Goal: Communication & Community: Answer question/provide support

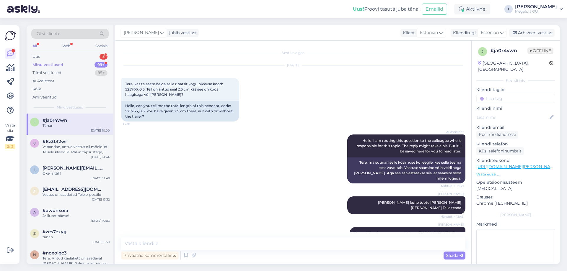
scroll to position [276, 0]
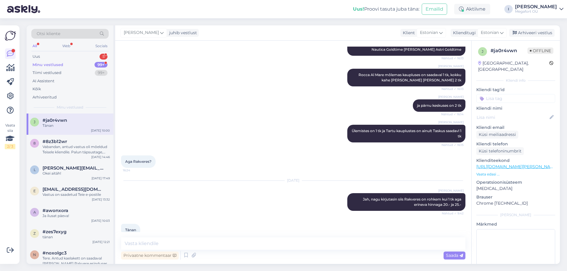
click at [62, 66] on div "Minu vestlused" at bounding box center [47, 65] width 31 height 6
click at [61, 53] on div "Uus 5" at bounding box center [69, 57] width 77 height 8
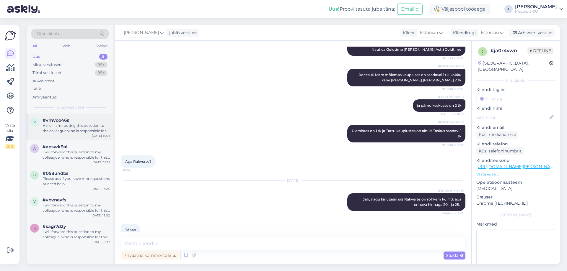
click at [53, 125] on div "Hello, I am routing this question to the colleague who is responsible for this …" at bounding box center [76, 128] width 67 height 11
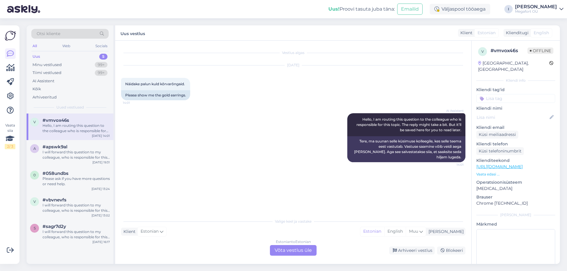
click at [299, 249] on div "Estonian to Estonian Võta vestlus üle" at bounding box center [293, 250] width 47 height 11
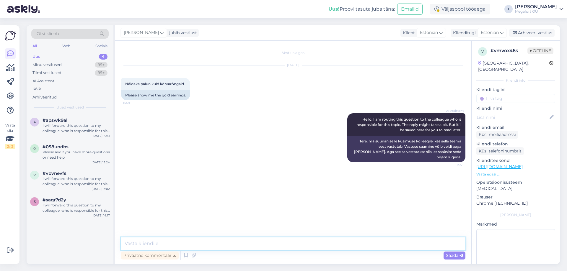
click at [259, 248] on textarea at bounding box center [293, 244] width 344 height 12
type textarea "Tere. Siit leiate meie kuldkõrvarõngaste valiku"
paste textarea "[URL][DOMAIN_NAME]"
type textarea "[URL][DOMAIN_NAME]"
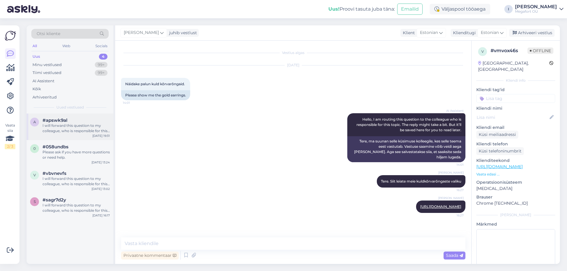
click at [63, 127] on div "I will forward this question to my colleague, who is responsible for this. The …" at bounding box center [76, 128] width 67 height 11
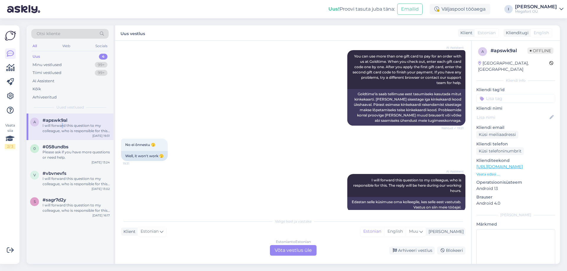
scroll to position [83, 0]
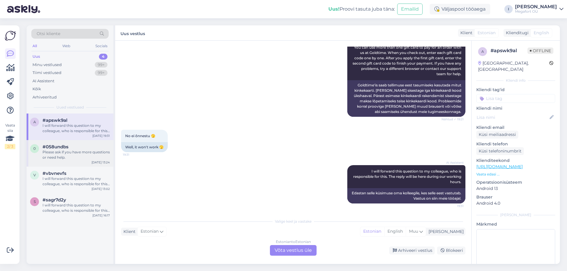
click at [71, 154] on div "Please ask if you have more questions or need help." at bounding box center [76, 155] width 67 height 11
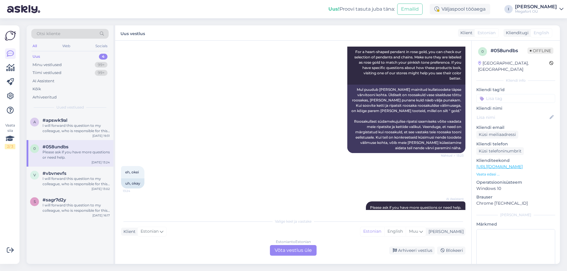
scroll to position [332, 0]
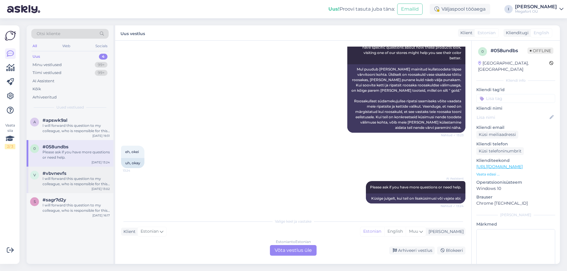
click at [64, 177] on div "I will forward this question to my colleague, who is responsible for this. The …" at bounding box center [76, 181] width 67 height 11
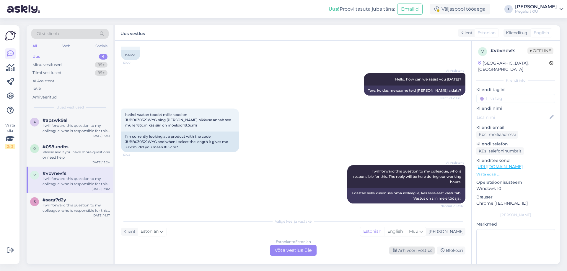
click at [416, 254] on div "Arhiveeri vestlus" at bounding box center [411, 251] width 45 height 8
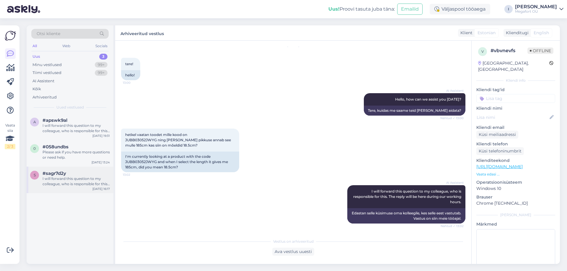
click at [79, 179] on div "I will forward this question to my colleague, who is responsible for this. The …" at bounding box center [76, 181] width 67 height 11
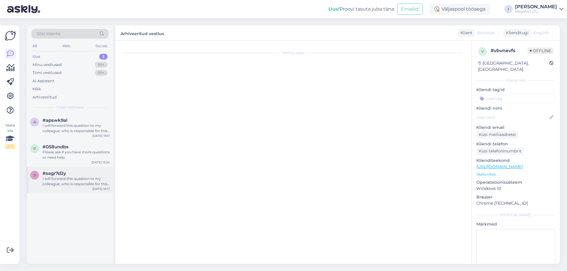
scroll to position [24, 0]
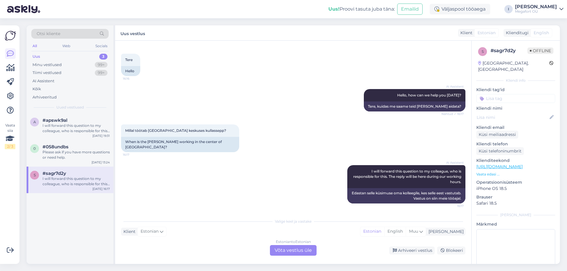
click at [285, 249] on div "Estonian to Estonian Võta vestlus üle" at bounding box center [293, 250] width 47 height 11
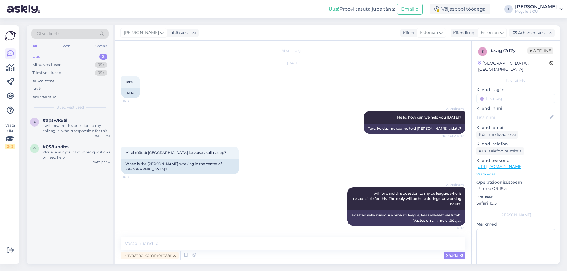
scroll to position [2, 0]
click at [236, 240] on textarea at bounding box center [293, 244] width 344 height 12
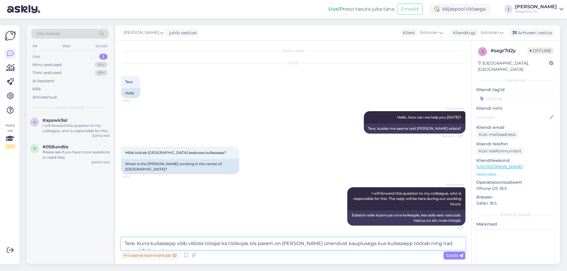
scroll to position [9, 0]
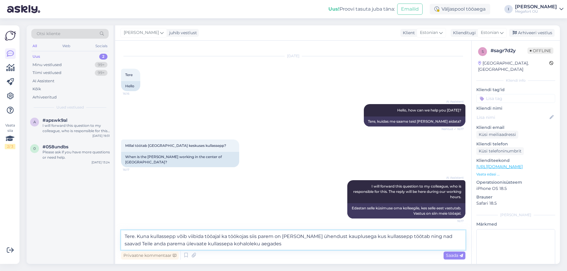
type textarea "Tere. Kuna kullassepp võib viibida tööajal ka töökojas siis parem on [PERSON_NA…"
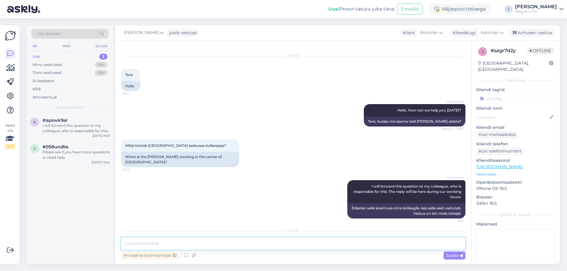
scroll to position [56, 0]
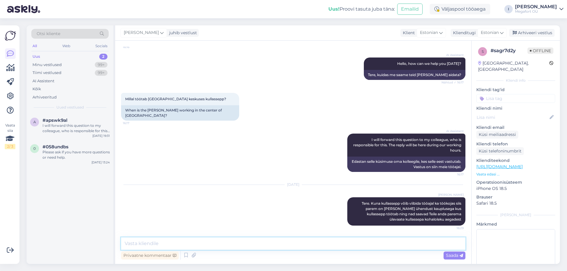
paste textarea "Avatud: E-L 10-21, P 10-19 Telefon: [PHONE_NUMBER] E-post: [EMAIL_ADDRESS][DOMA…"
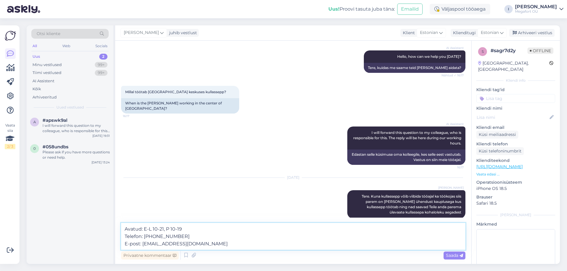
type textarea "Avatud: E-L 10-21, P 10-19 Telefon: [PHONE_NUMBER] E-post: [EMAIL_ADDRESS][DOMA…"
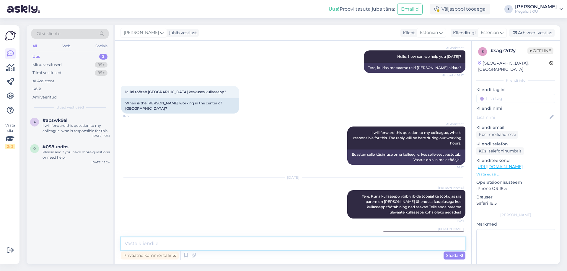
scroll to position [92, 0]
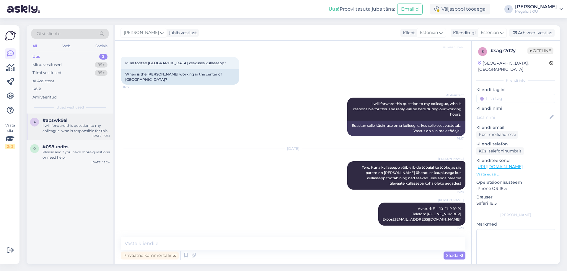
click at [62, 128] on div "I will forward this question to my colleague, who is responsible for this. The …" at bounding box center [76, 128] width 67 height 11
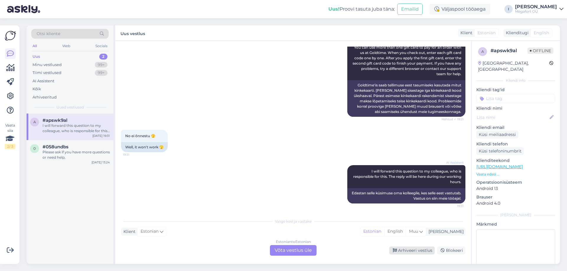
click at [399, 252] on div "Arhiveeri vestlus" at bounding box center [411, 251] width 45 height 8
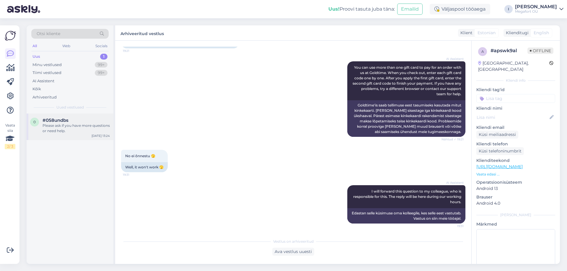
drag, startPoint x: 57, startPoint y: 125, endPoint x: 82, endPoint y: 126, distance: 24.8
click at [57, 124] on div "Please ask if you have more questions or need help." at bounding box center [76, 128] width 67 height 11
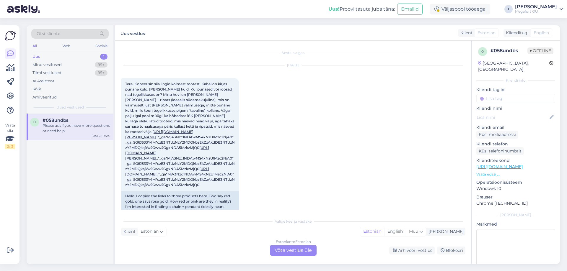
scroll to position [391, 0]
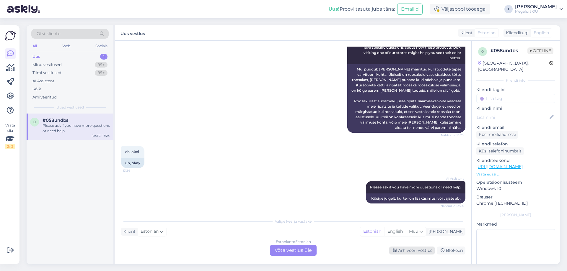
click at [415, 251] on div "Arhiveeri vestlus" at bounding box center [411, 251] width 45 height 8
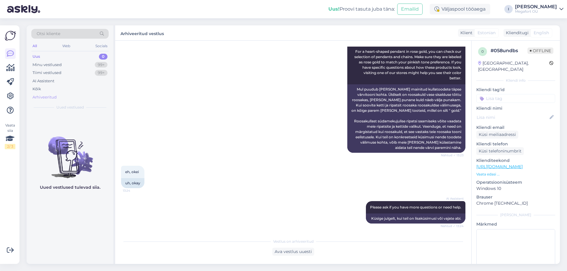
click at [44, 97] on div "Arhiveeritud" at bounding box center [44, 98] width 24 height 6
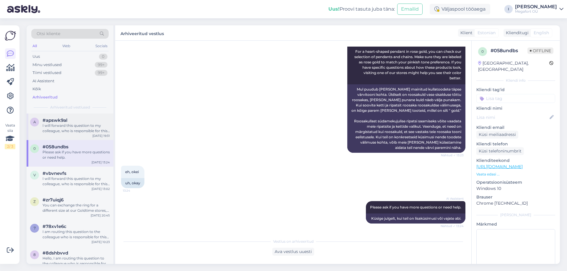
click at [80, 130] on div "I will forward this question to my colleague, who is responsible for this. The …" at bounding box center [76, 128] width 67 height 11
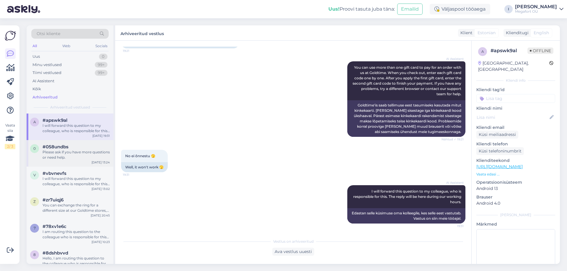
click at [78, 148] on div "#058undbs" at bounding box center [76, 146] width 67 height 5
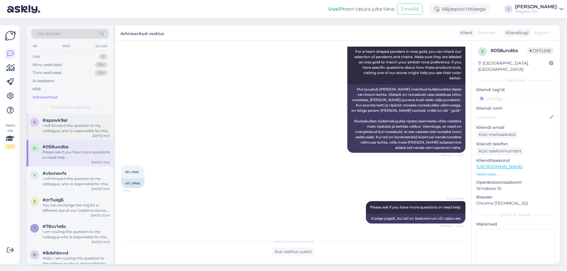
click at [71, 122] on div "#apswk9al" at bounding box center [76, 120] width 67 height 5
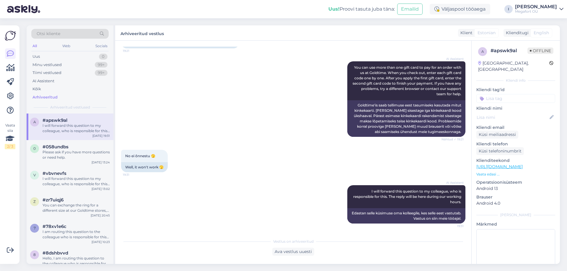
scroll to position [63, 0]
click at [291, 250] on div "Ava vestlus uuesti" at bounding box center [293, 252] width 42 height 8
click at [292, 253] on div "Ava vestlus uuesti" at bounding box center [293, 252] width 42 height 8
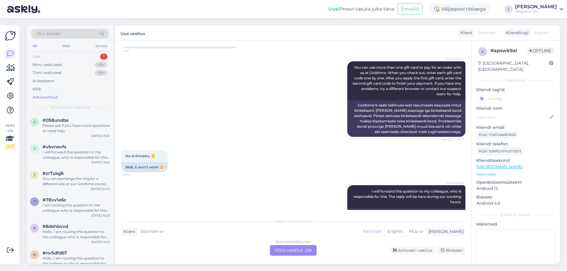
click at [62, 53] on div "Uus 1" at bounding box center [69, 57] width 77 height 8
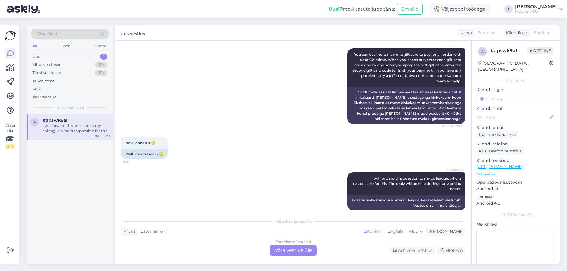
scroll to position [83, 0]
